Goal: Task Accomplishment & Management: Manage account settings

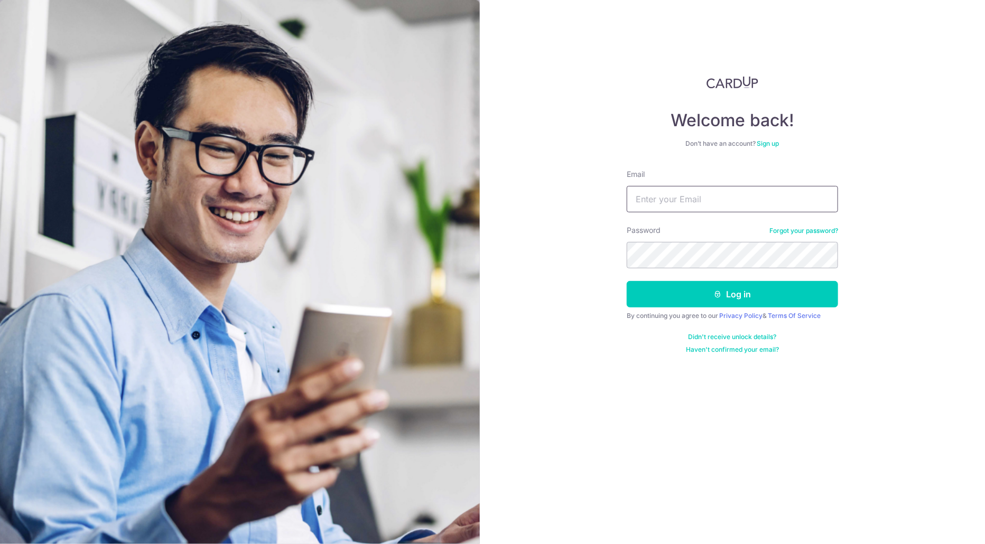
click at [707, 204] on input "Email" at bounding box center [732, 199] width 211 height 26
type input "n"
type input "[PERSON_NAME][EMAIL_ADDRESS][DOMAIN_NAME]"
click at [627, 281] on button "Log in" at bounding box center [732, 294] width 211 height 26
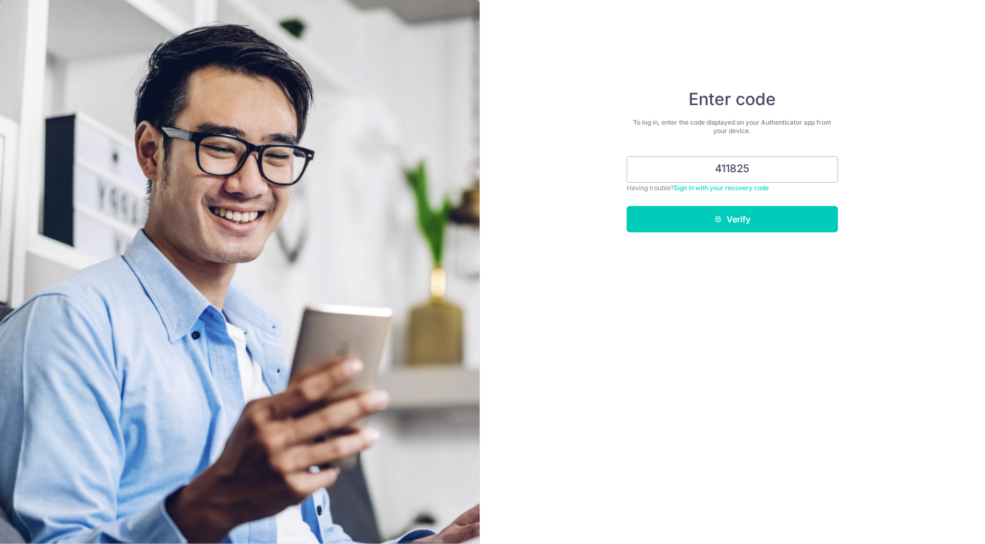
type input "411825"
click at [627, 206] on button "Verify" at bounding box center [732, 219] width 211 height 26
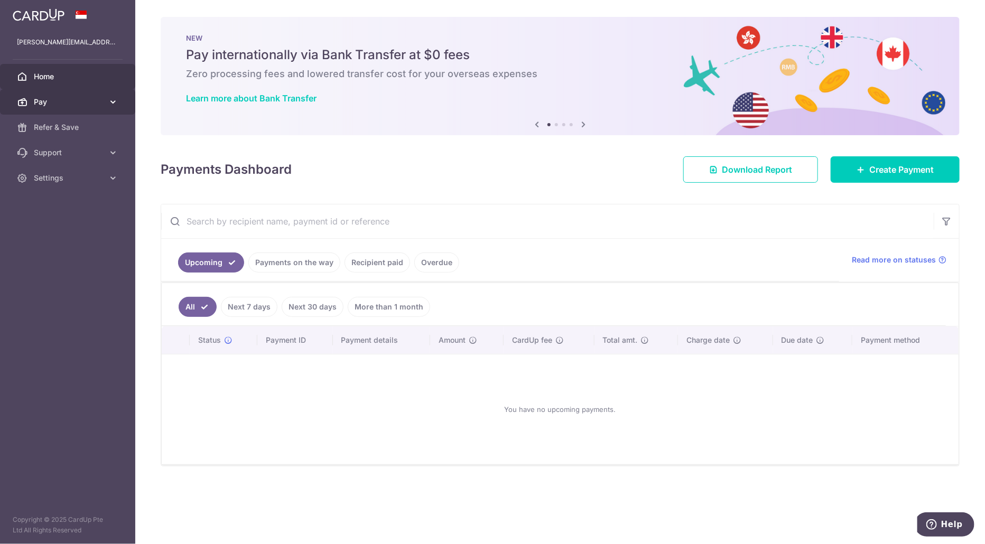
click at [114, 100] on icon at bounding box center [113, 102] width 11 height 11
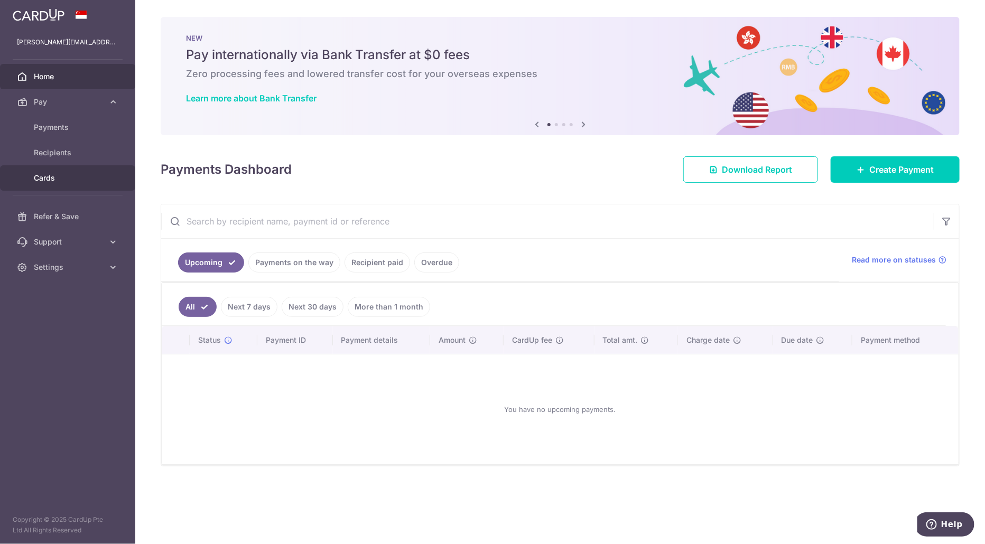
click at [100, 183] on span "Cards" at bounding box center [69, 178] width 70 height 11
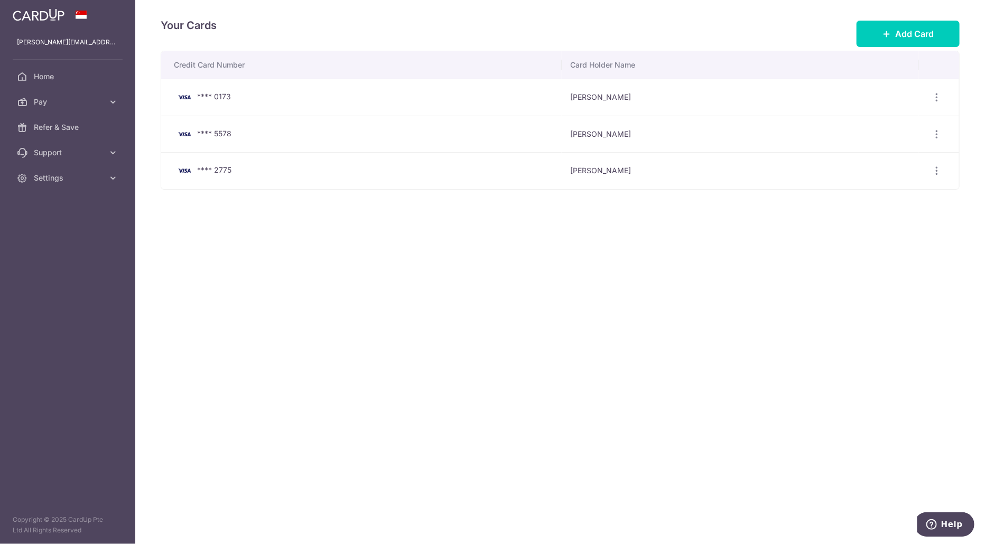
click at [335, 169] on div "**** 2775" at bounding box center [363, 170] width 379 height 13
click at [938, 103] on icon "button" at bounding box center [937, 97] width 11 height 11
click at [904, 194] on span "View/Edit" at bounding box center [902, 200] width 72 height 13
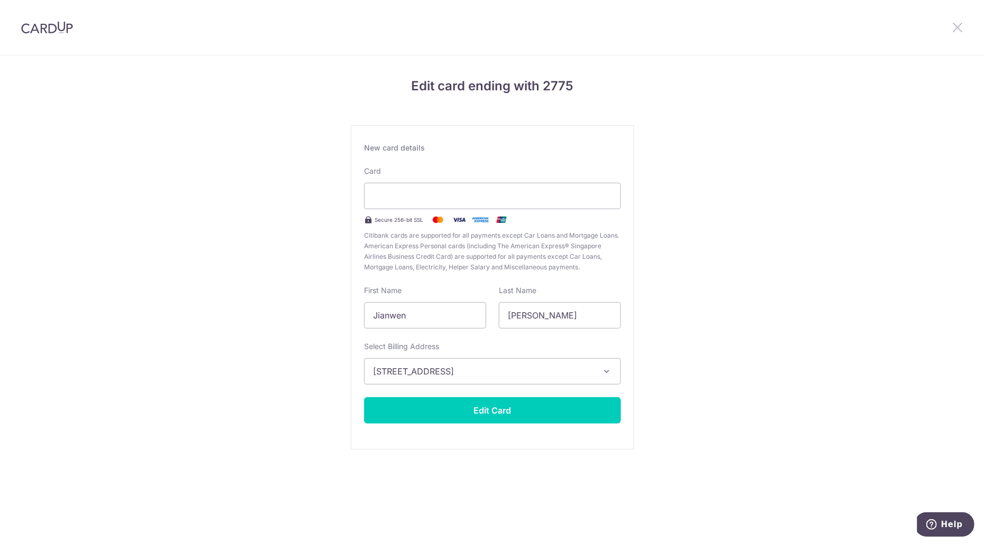
click at [960, 31] on icon at bounding box center [957, 27] width 13 height 13
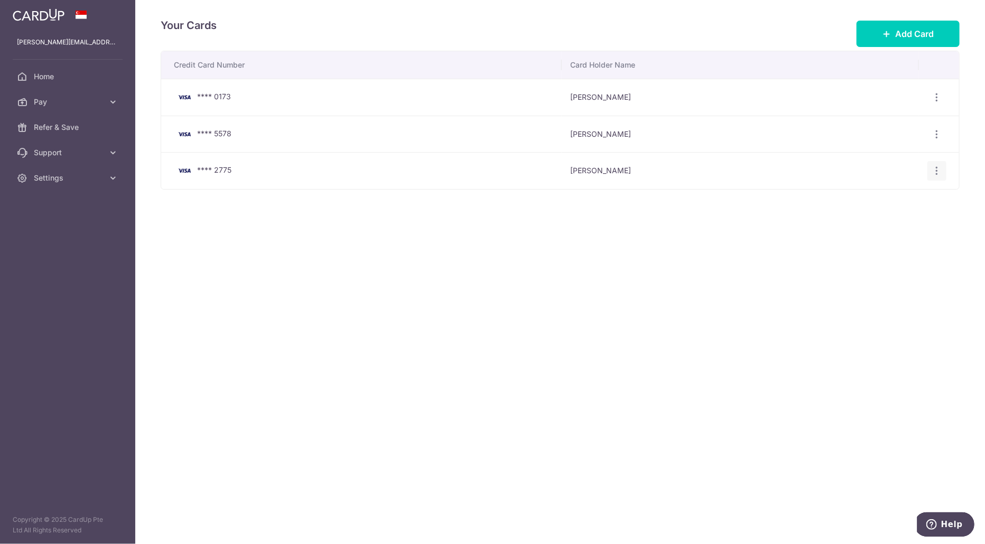
click at [939, 103] on icon "button" at bounding box center [937, 97] width 11 height 11
click at [893, 223] on span "Delete" at bounding box center [902, 225] width 72 height 13
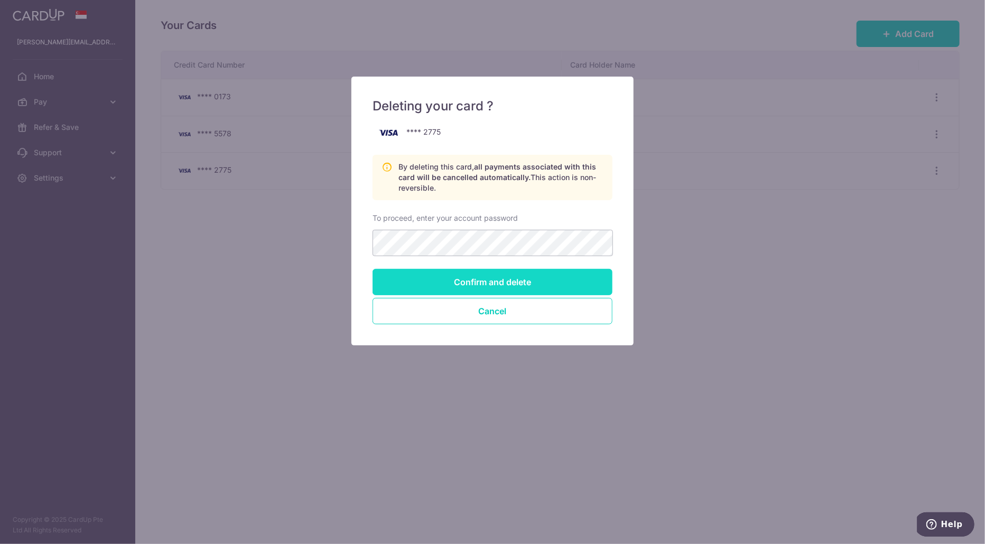
click at [481, 282] on input "Confirm and delete" at bounding box center [493, 282] width 240 height 26
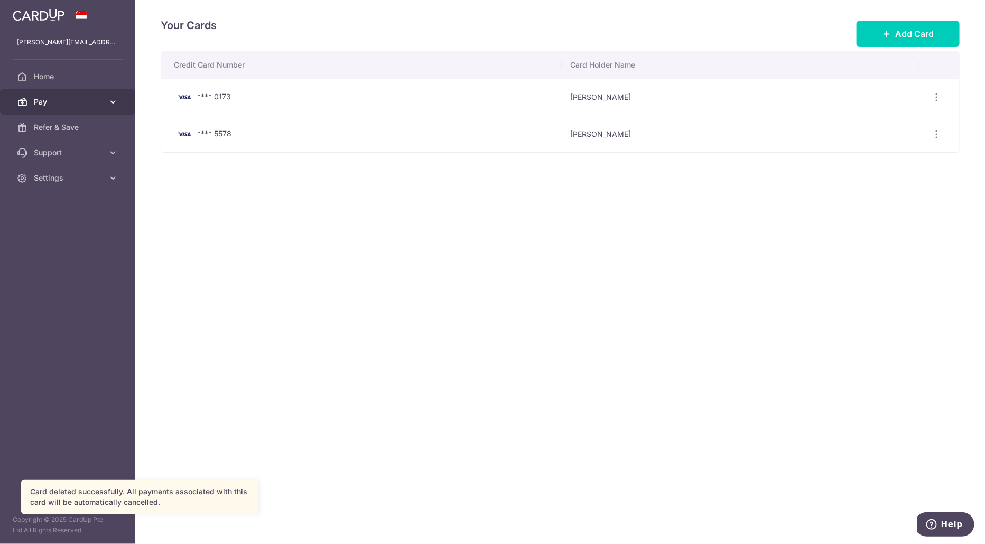
click at [84, 105] on span "Pay" at bounding box center [69, 102] width 70 height 11
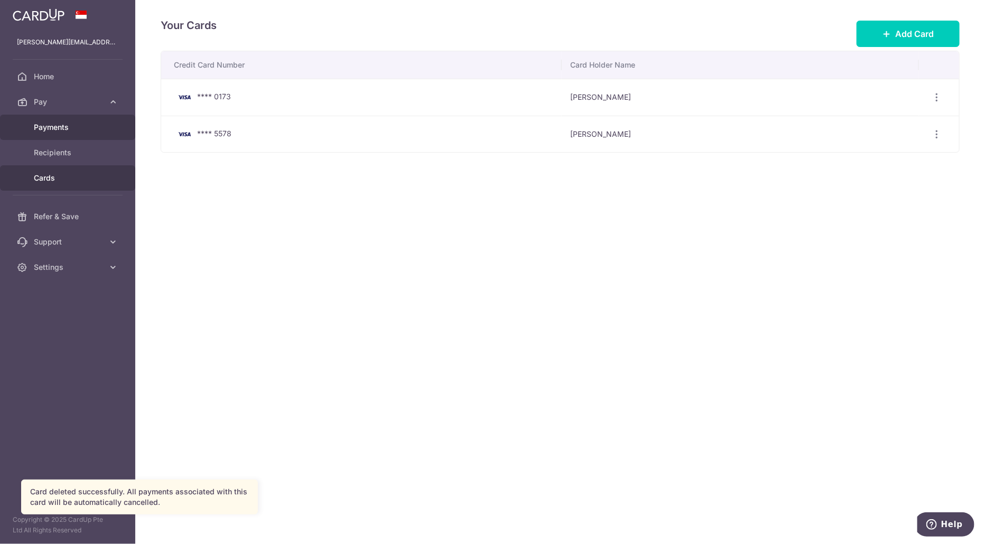
click at [66, 125] on span "Payments" at bounding box center [69, 127] width 70 height 11
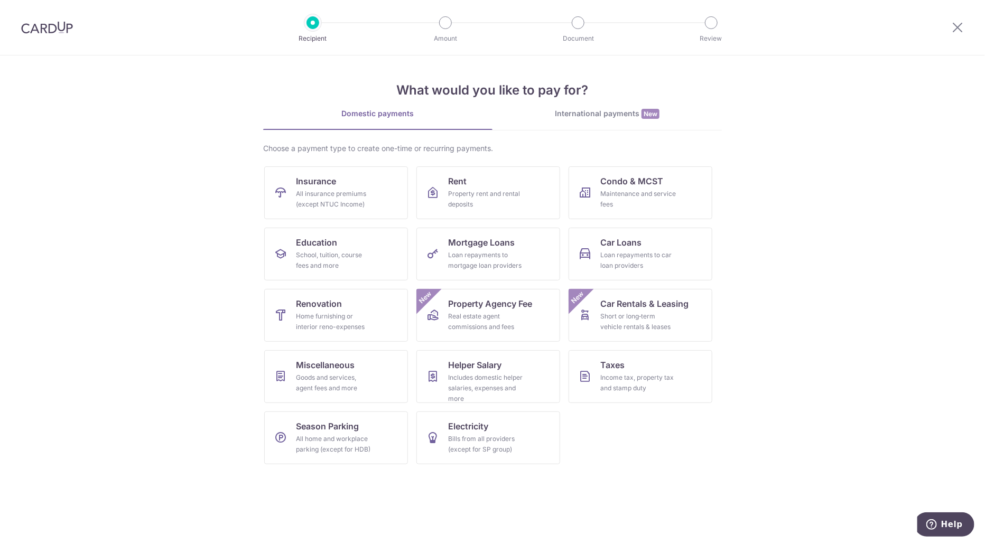
click at [36, 22] on img at bounding box center [47, 27] width 52 height 13
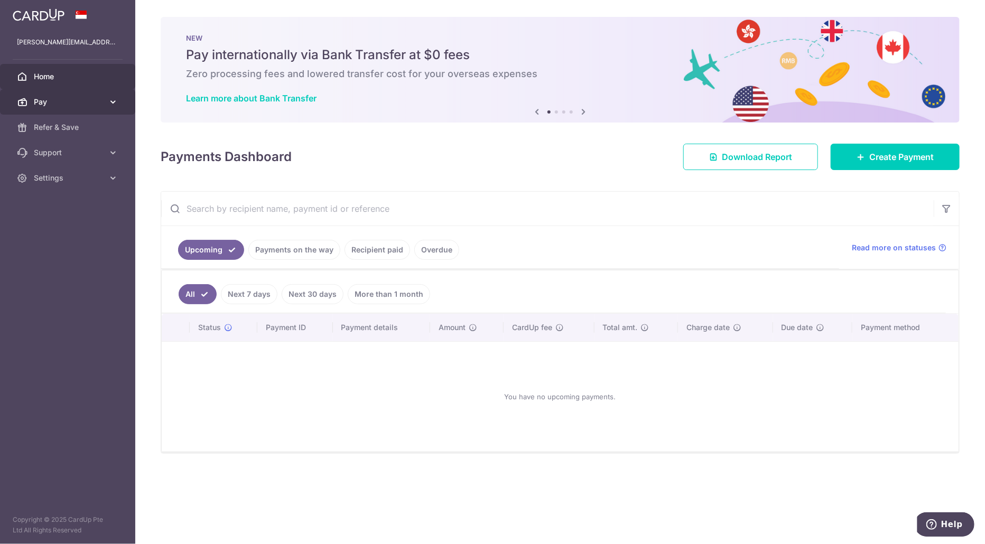
click at [114, 101] on icon at bounding box center [113, 102] width 11 height 11
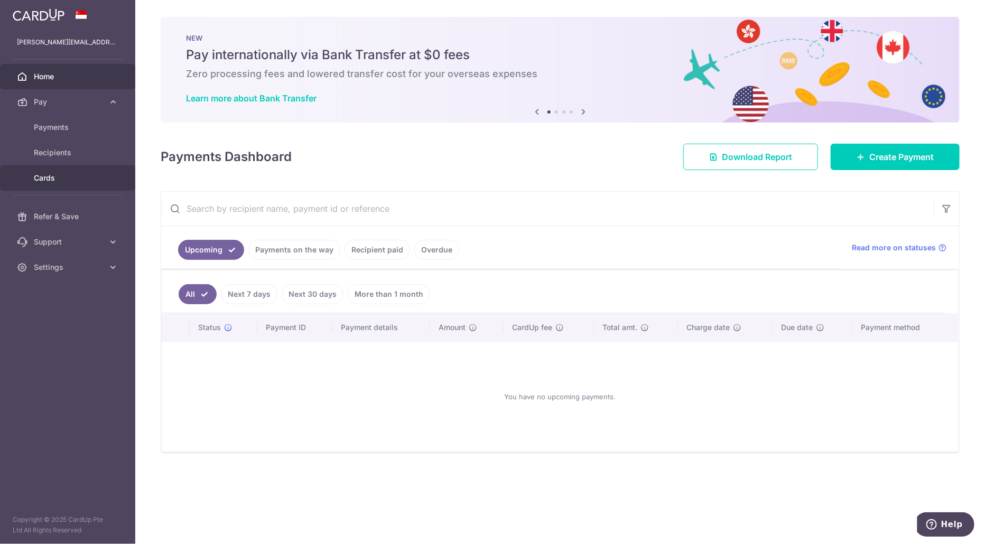
click at [57, 169] on link "Cards" at bounding box center [67, 177] width 135 height 25
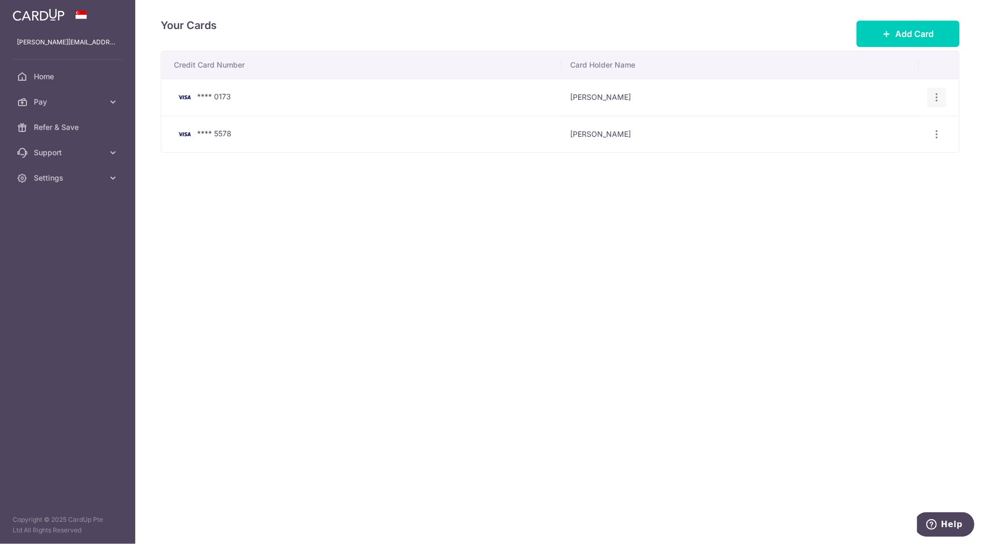
click at [943, 94] on div "View/Edit Delete" at bounding box center [938, 98] width 20 height 20
click at [940, 95] on icon "button" at bounding box center [937, 97] width 11 height 11
click at [880, 149] on span "Delete" at bounding box center [902, 152] width 72 height 13
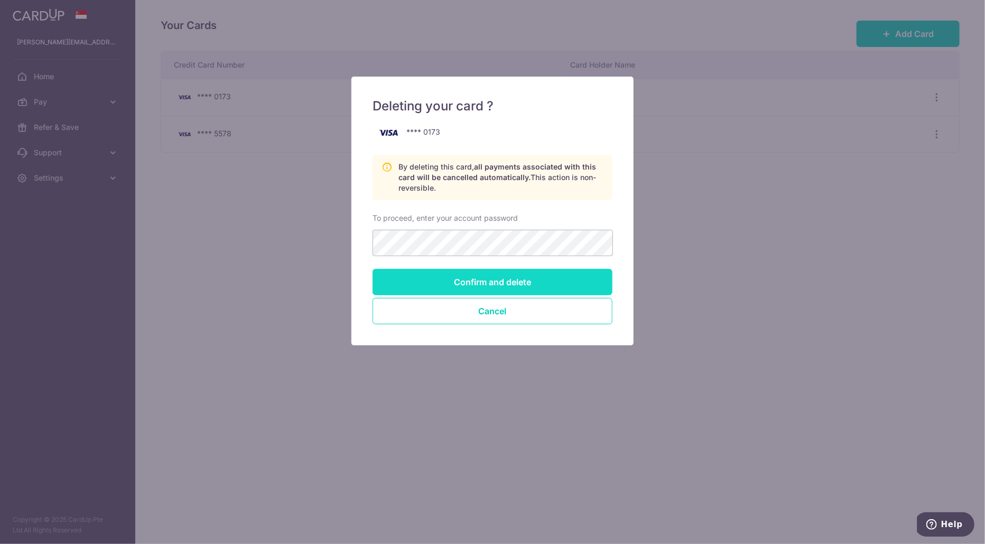
click at [503, 277] on input "Confirm and delete" at bounding box center [493, 282] width 240 height 26
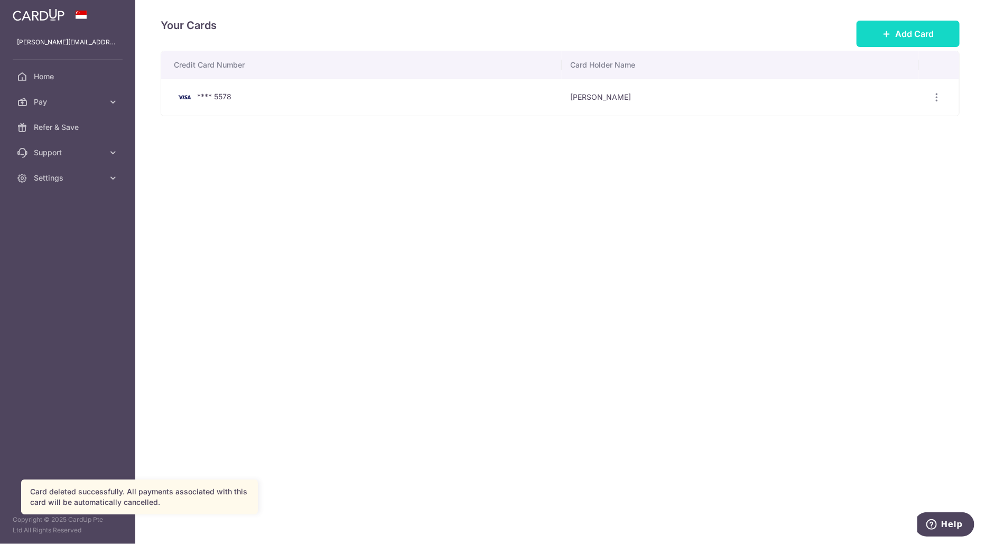
click at [880, 34] on button "Add Card" at bounding box center [908, 34] width 103 height 26
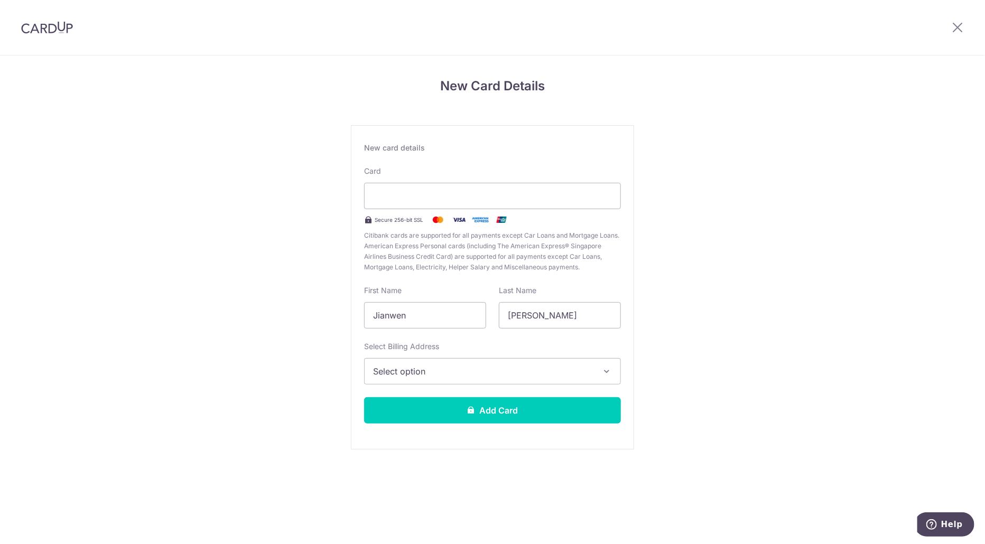
click at [490, 381] on button "Select option" at bounding box center [492, 371] width 257 height 26
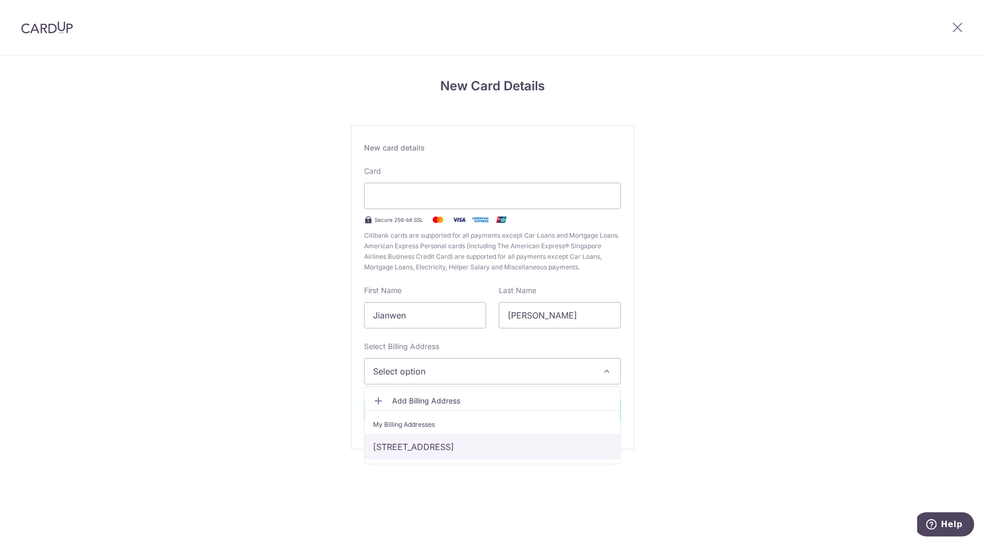
click at [464, 447] on link "[STREET_ADDRESS]" at bounding box center [493, 446] width 256 height 25
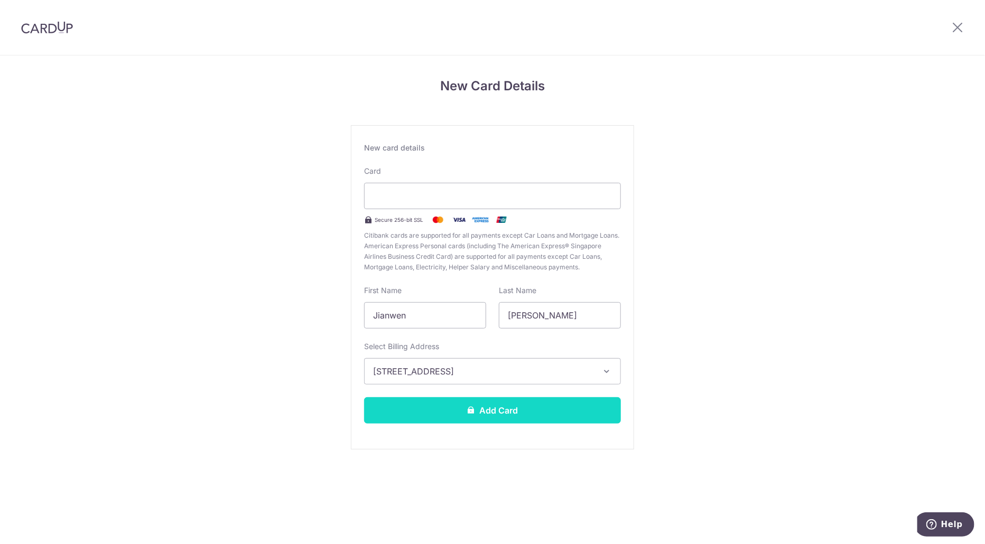
click at [481, 415] on button "Add Card" at bounding box center [492, 410] width 257 height 26
